Goal: Information Seeking & Learning: Check status

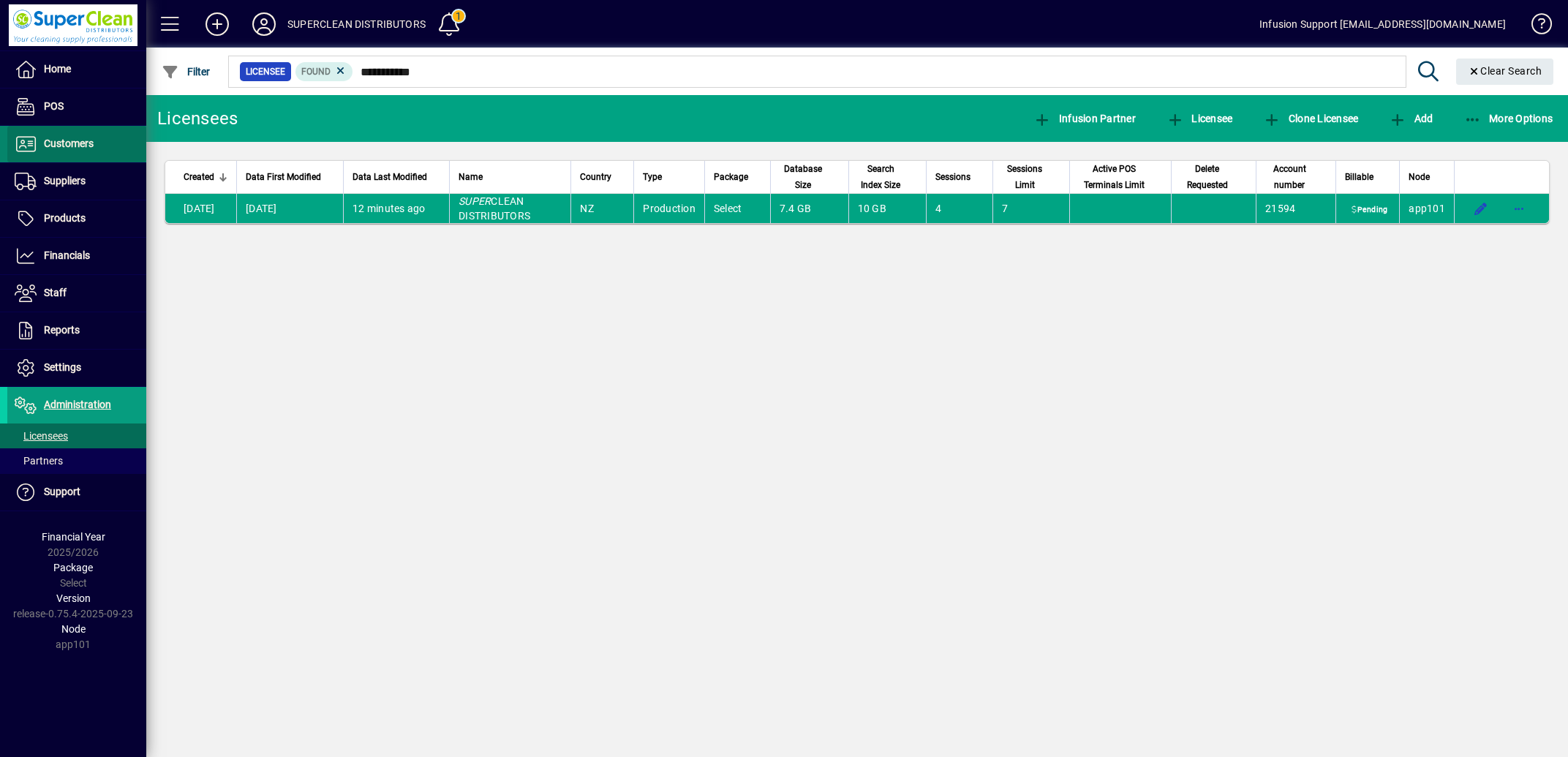
click at [73, 141] on span "Customers" at bounding box center [69, 143] width 50 height 12
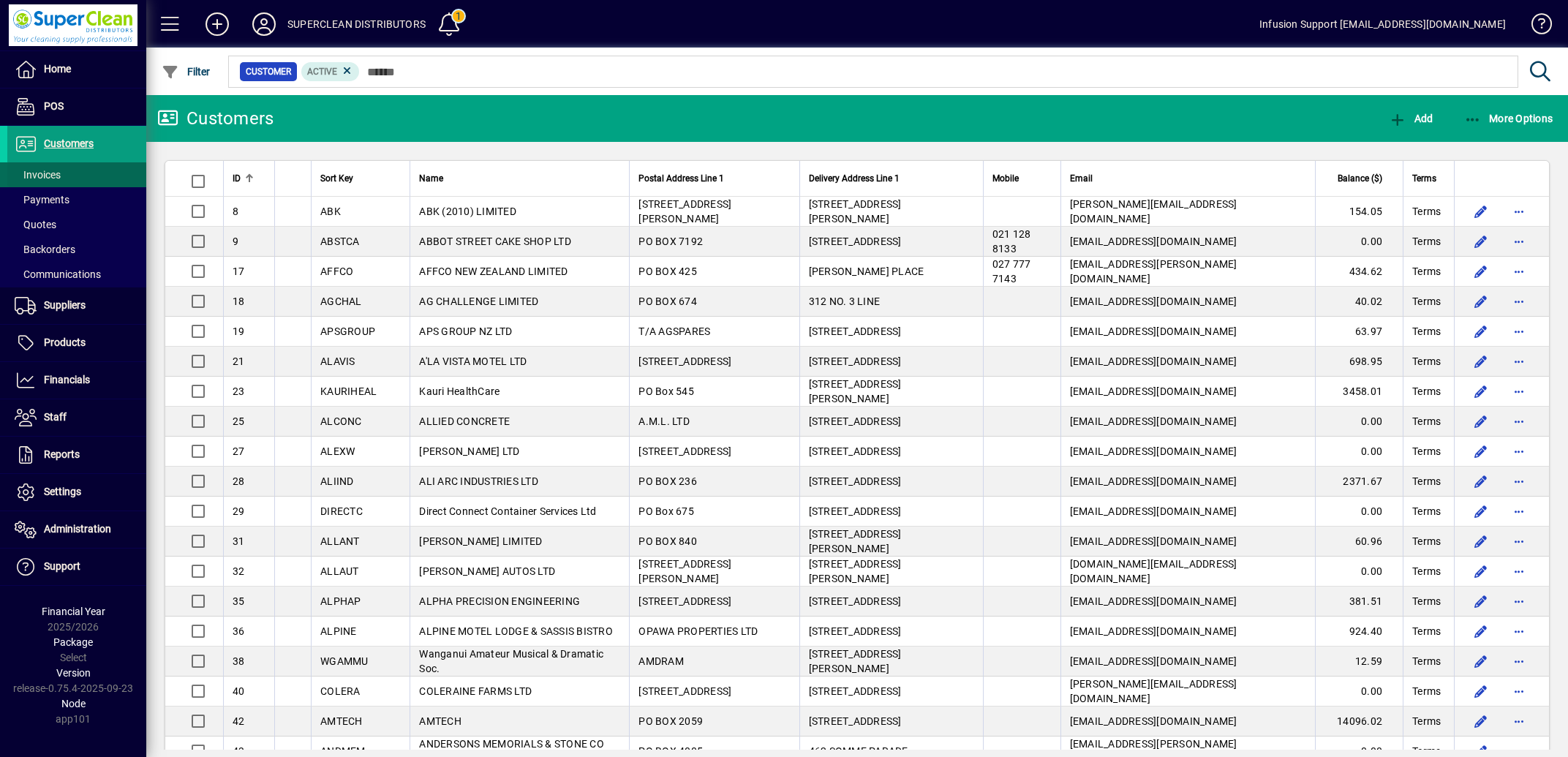
click at [44, 173] on span "Invoices" at bounding box center [38, 174] width 46 height 12
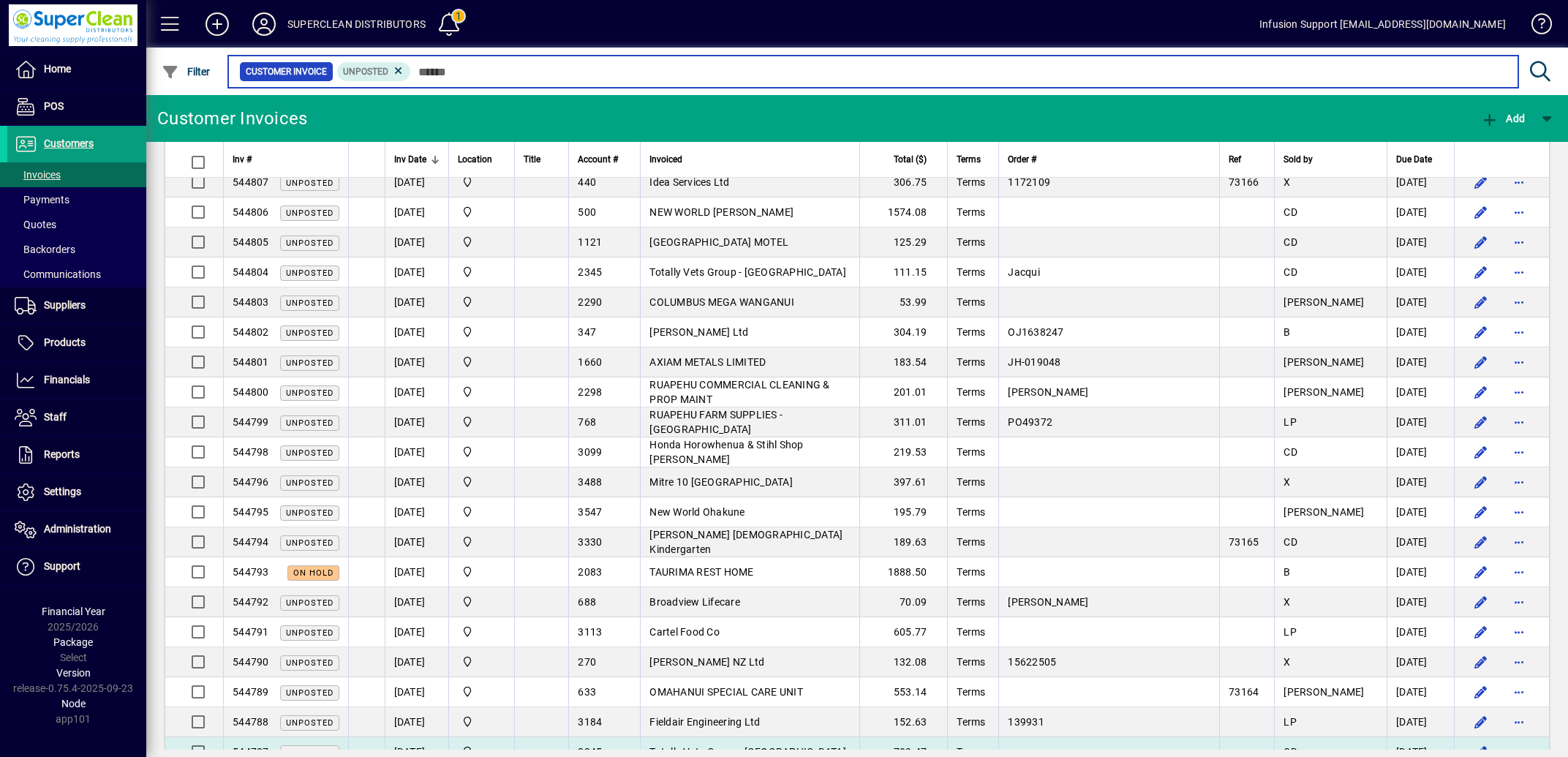
scroll to position [1249, 0]
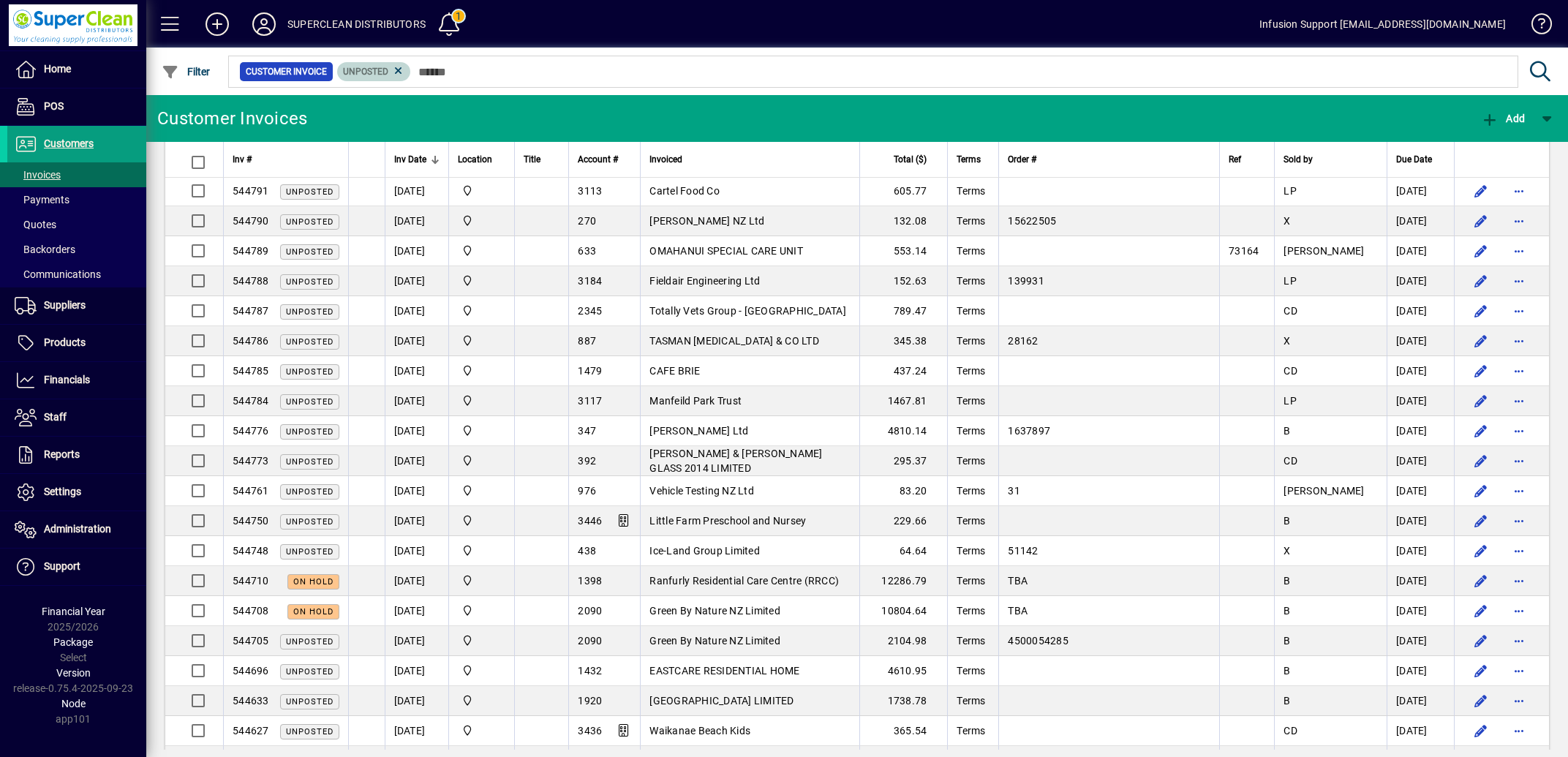
click at [404, 70] on icon at bounding box center [398, 70] width 13 height 13
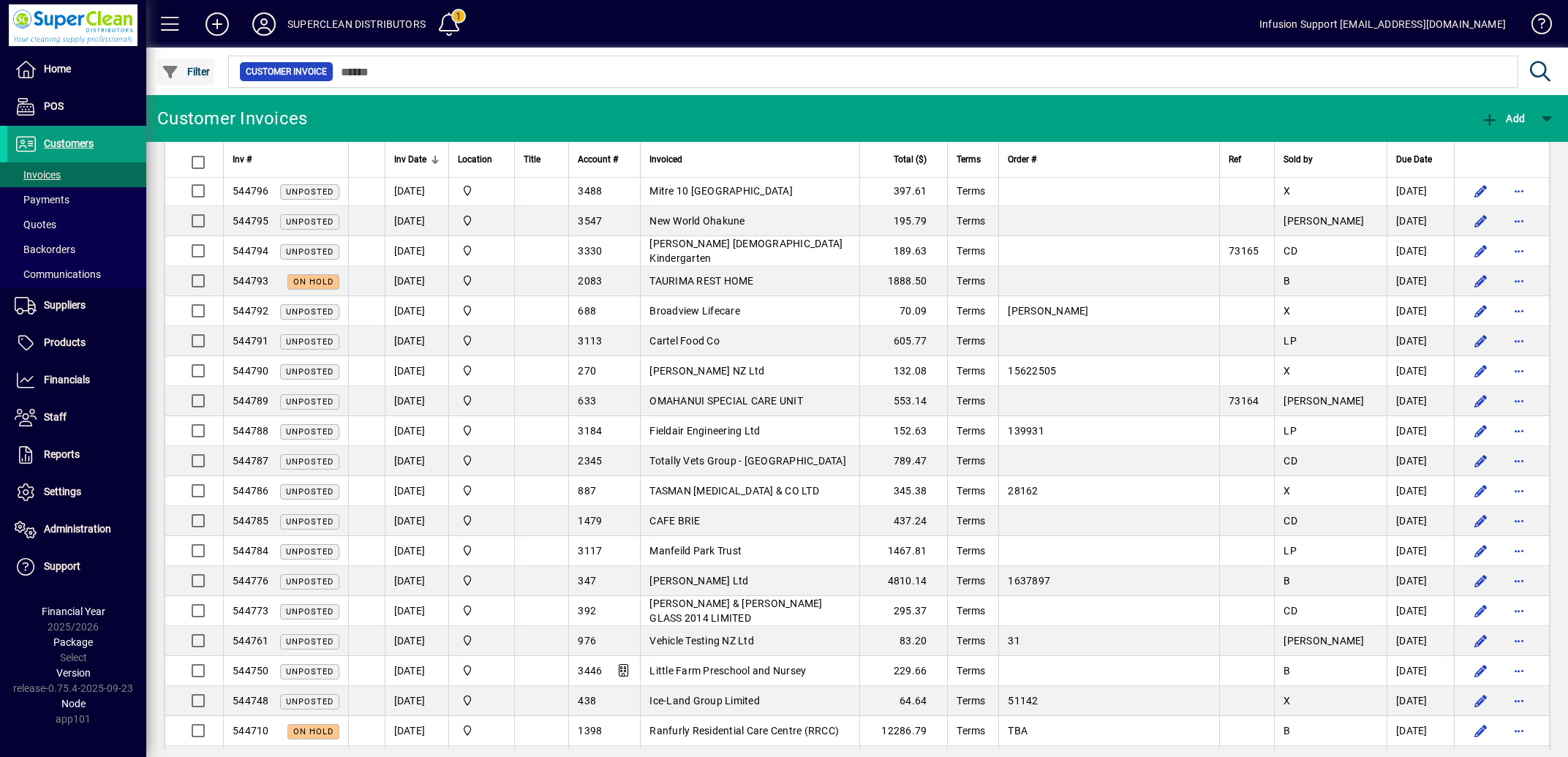
click at [203, 68] on span "Filter" at bounding box center [186, 71] width 49 height 12
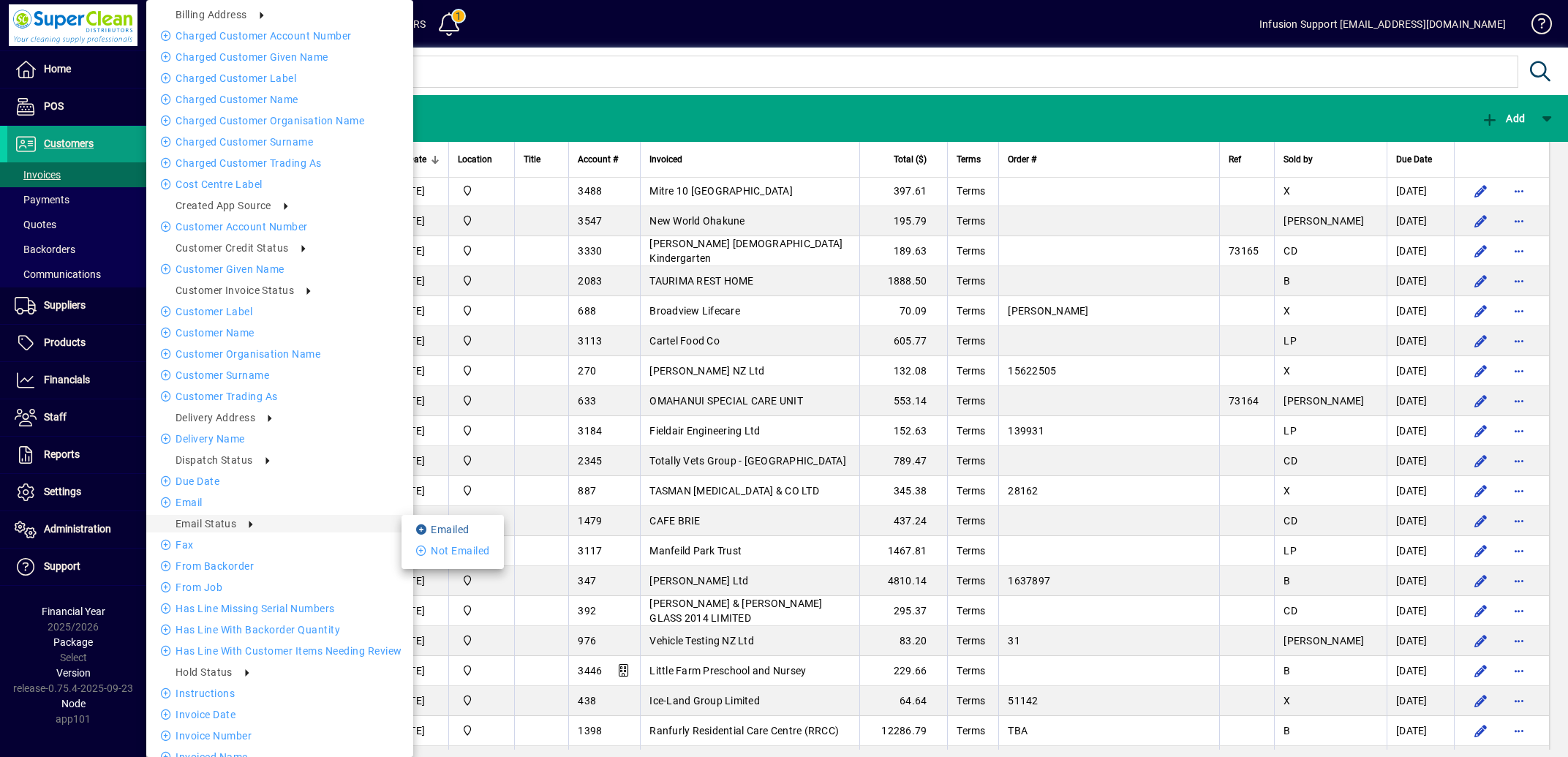
click at [457, 531] on li "Emailed" at bounding box center [452, 529] width 102 height 17
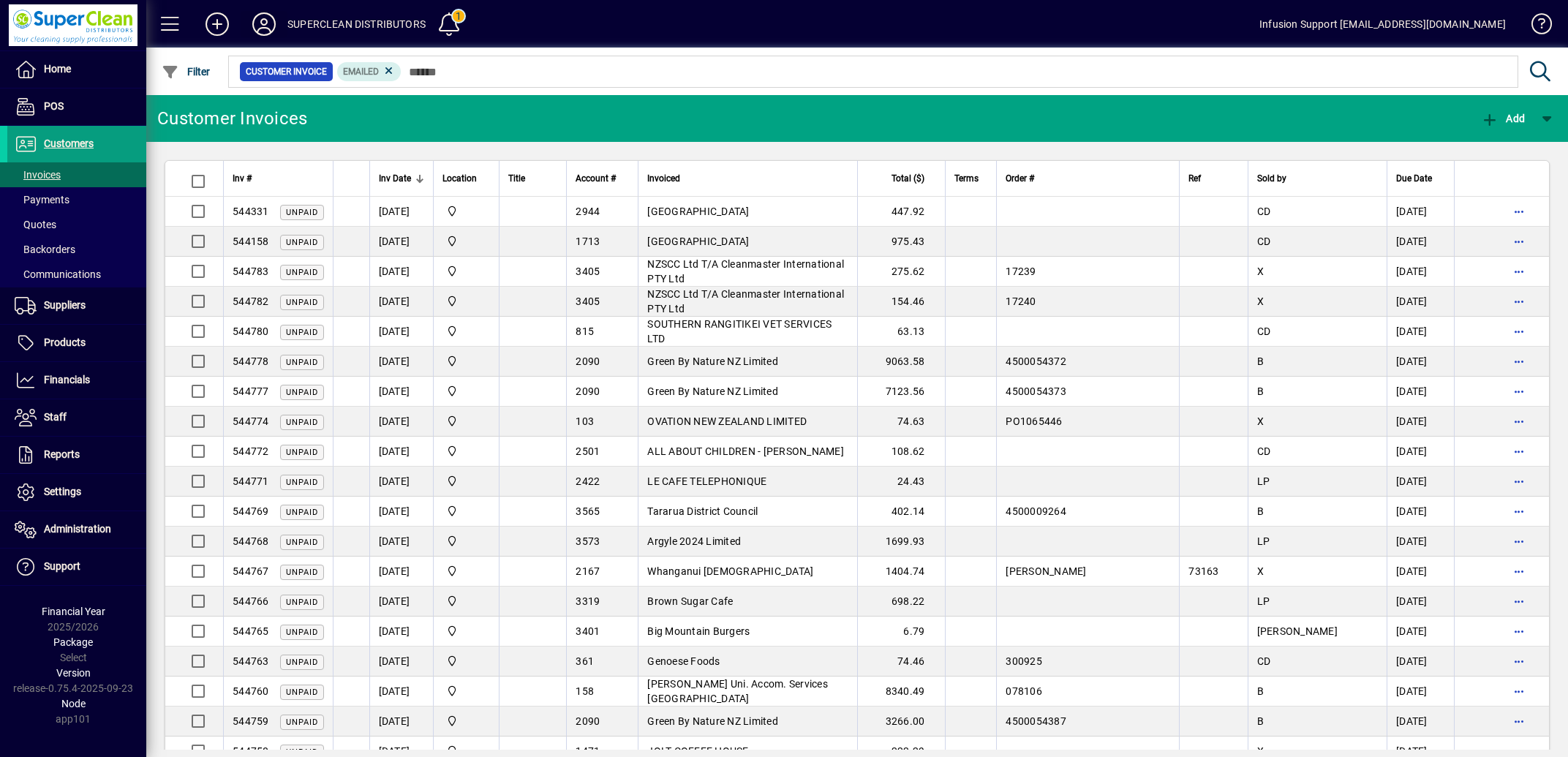
drag, startPoint x: 424, startPoint y: 27, endPoint x: 285, endPoint y: 22, distance: 139.1
click at [285, 22] on mat-toolbar-row "SUPERCLEAN DISTRIBUTORS 1 Infusion Support [EMAIL_ADDRESS][DOMAIN_NAME]" at bounding box center [857, 23] width 1422 height 48
copy div "SUPERCLEAN DISTRIBUTORS"
click at [74, 497] on span "Settings" at bounding box center [63, 491] width 38 height 12
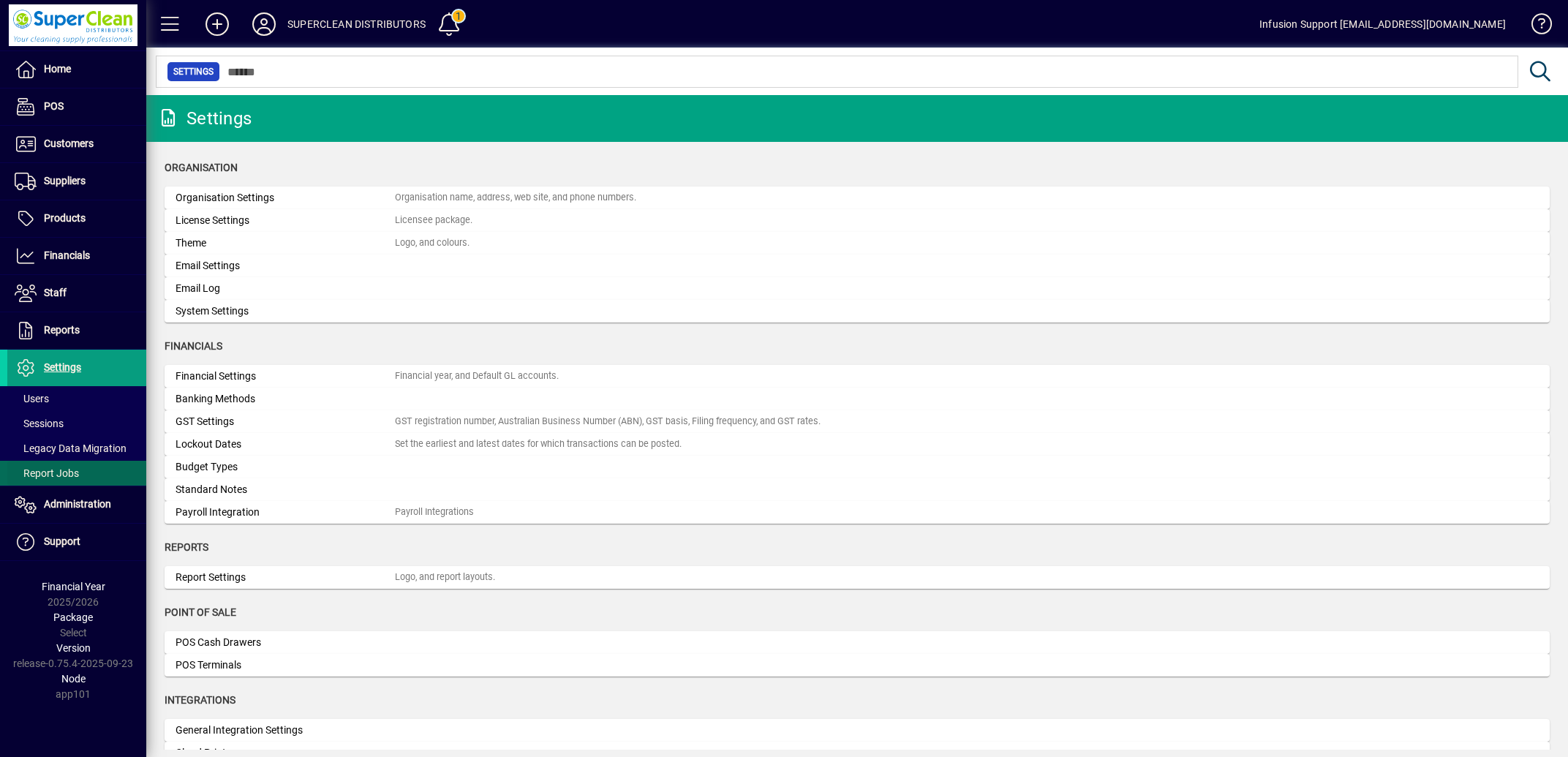
click at [56, 474] on span "Report Jobs" at bounding box center [47, 473] width 64 height 12
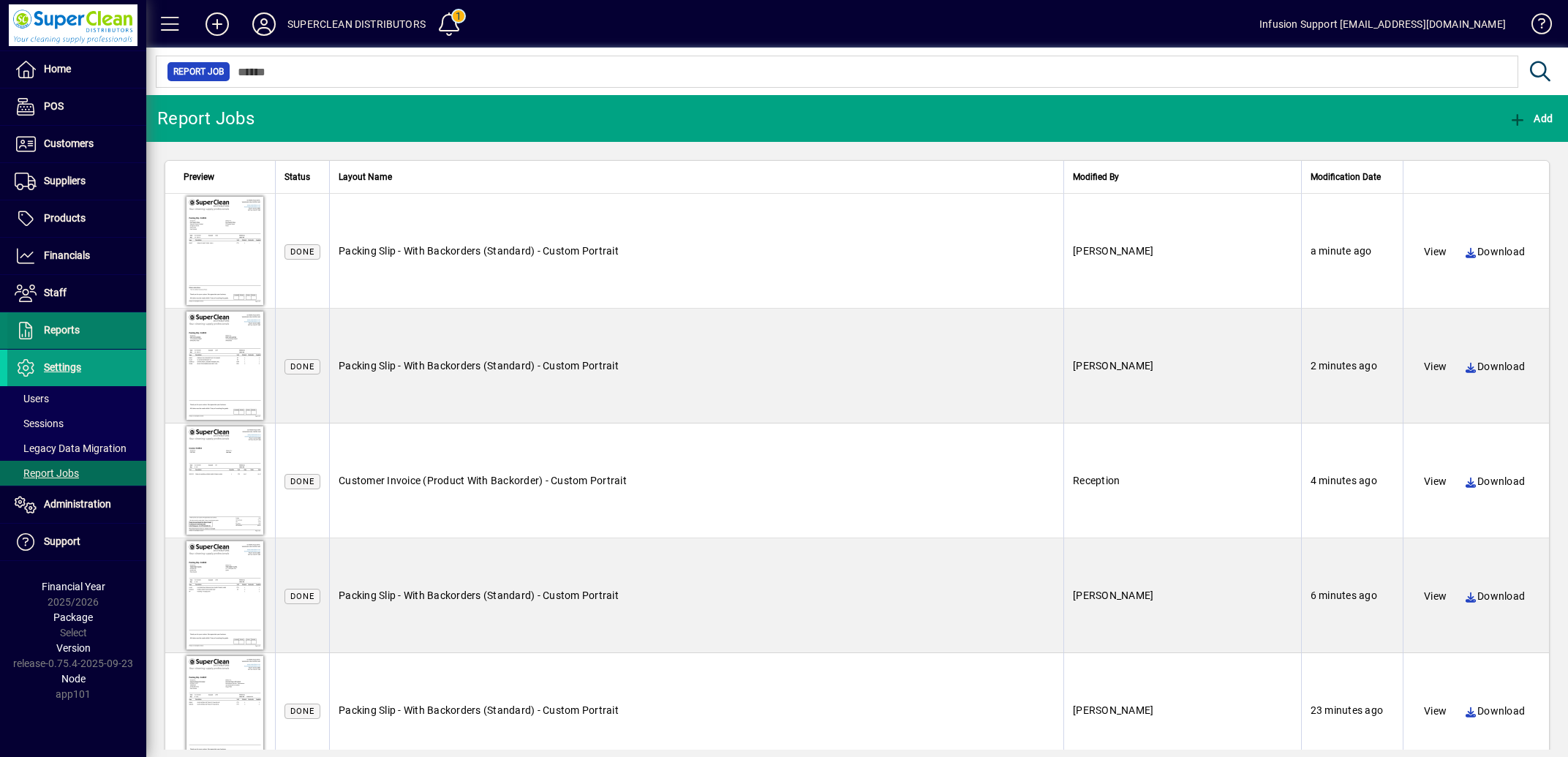
click at [77, 327] on span "Reports" at bounding box center [62, 329] width 36 height 12
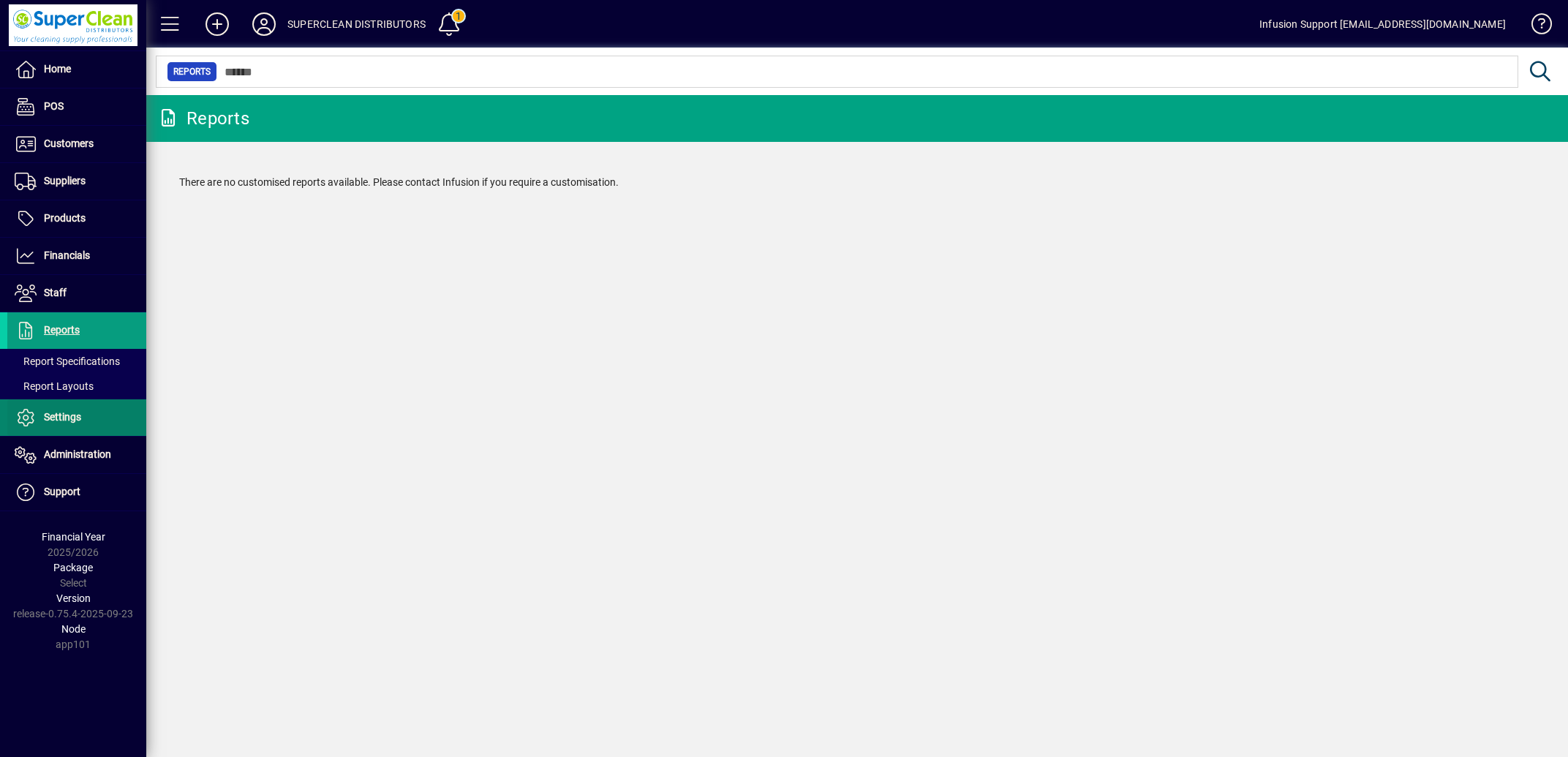
click at [76, 415] on span "Settings" at bounding box center [63, 417] width 38 height 12
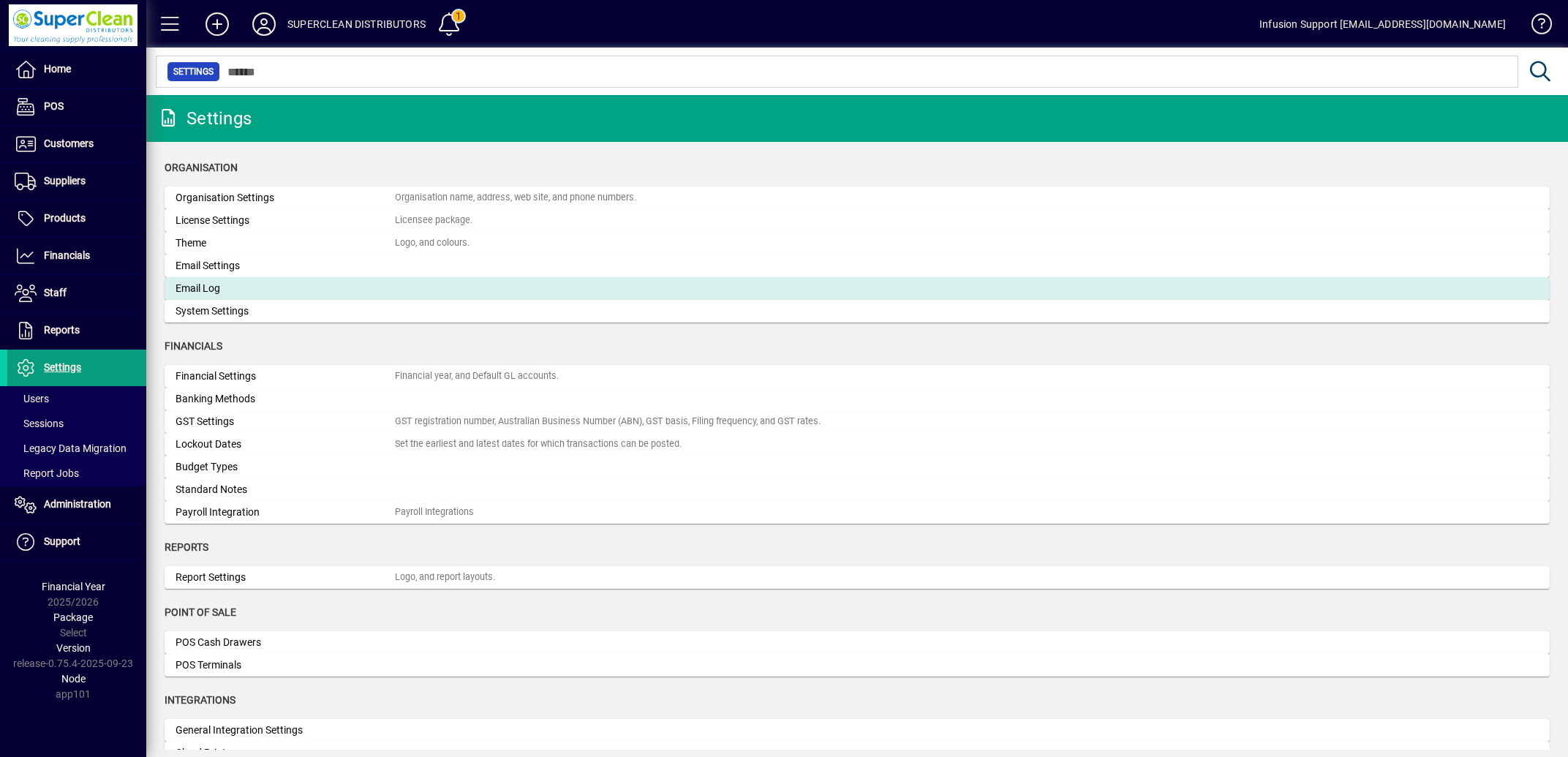
click at [257, 283] on div "Email Log" at bounding box center [285, 289] width 220 height 16
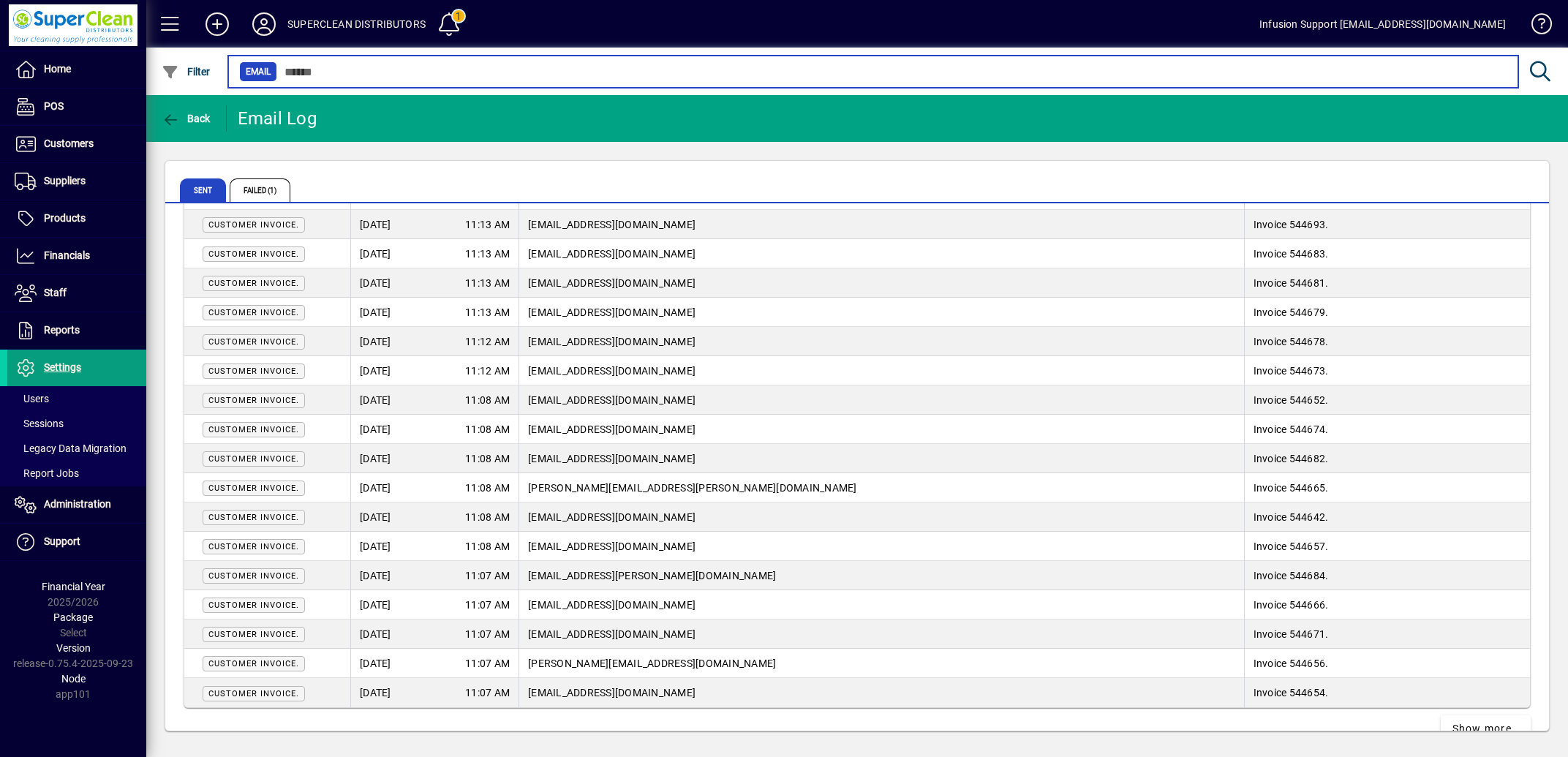
scroll to position [2509, 0]
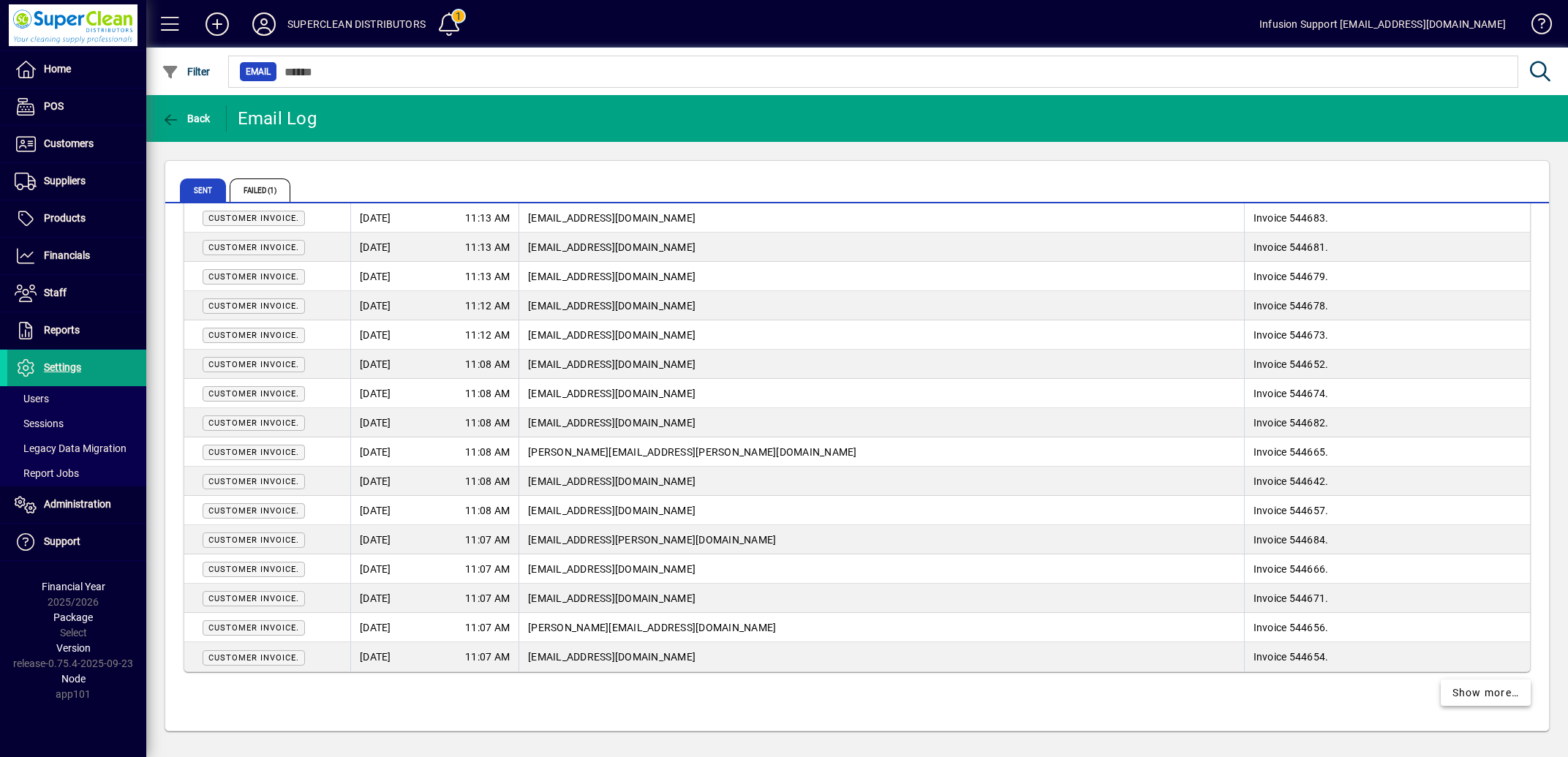
click at [1477, 694] on span "Show more…" at bounding box center [1486, 693] width 67 height 16
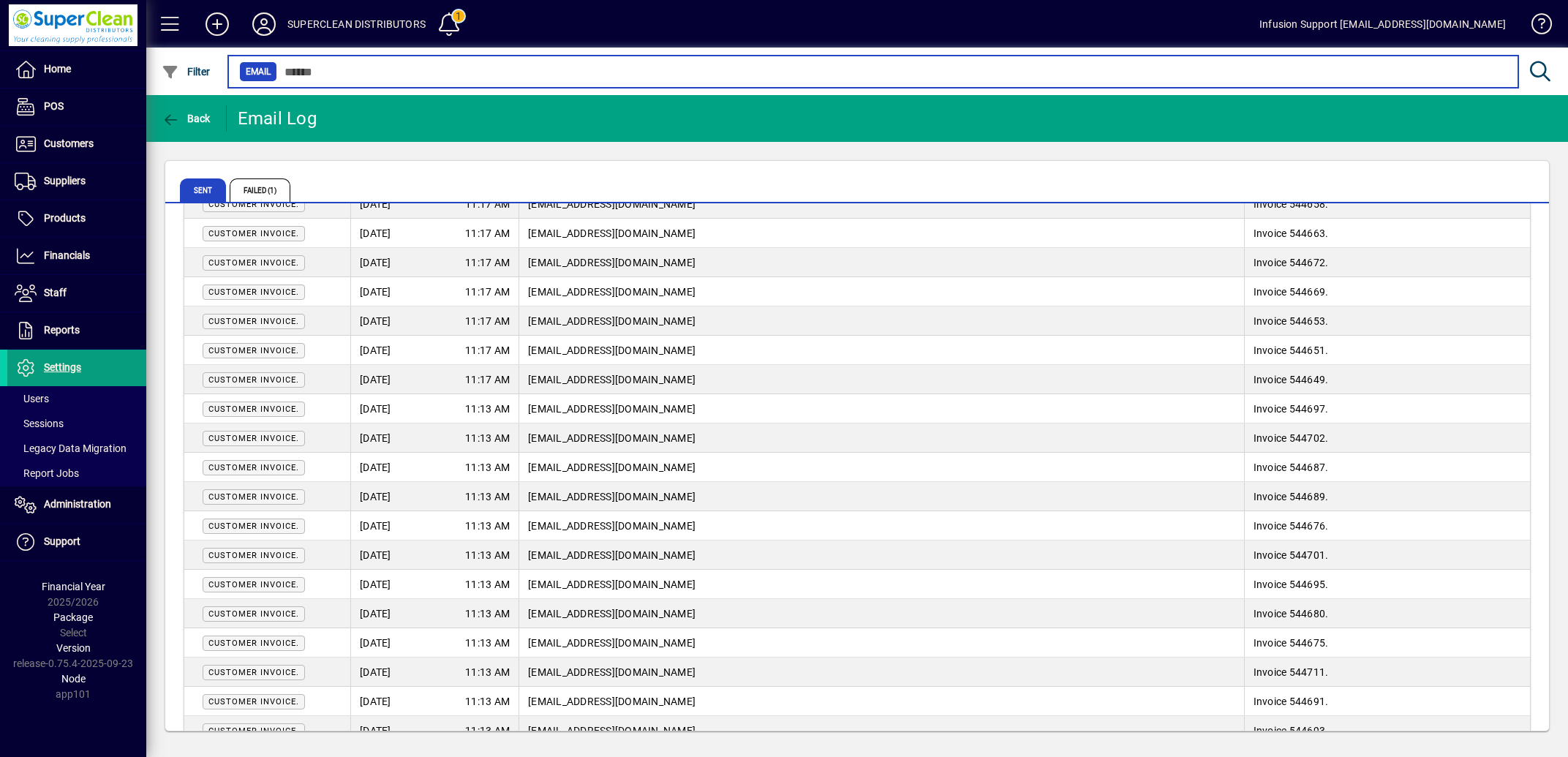
scroll to position [1921, 0]
